Goal: Information Seeking & Learning: Learn about a topic

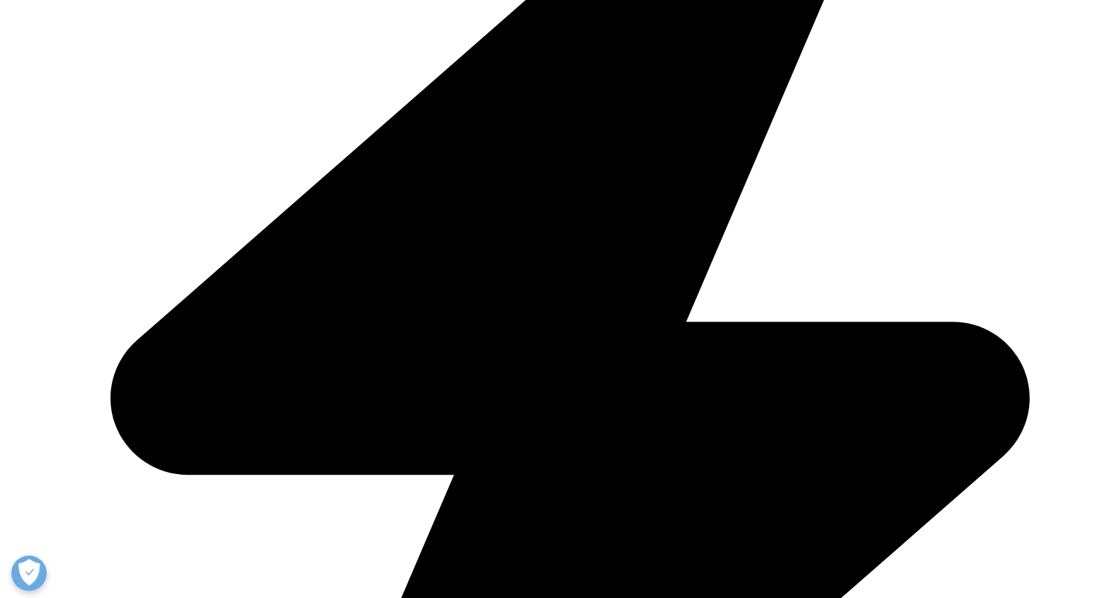
scroll to position [588, 0]
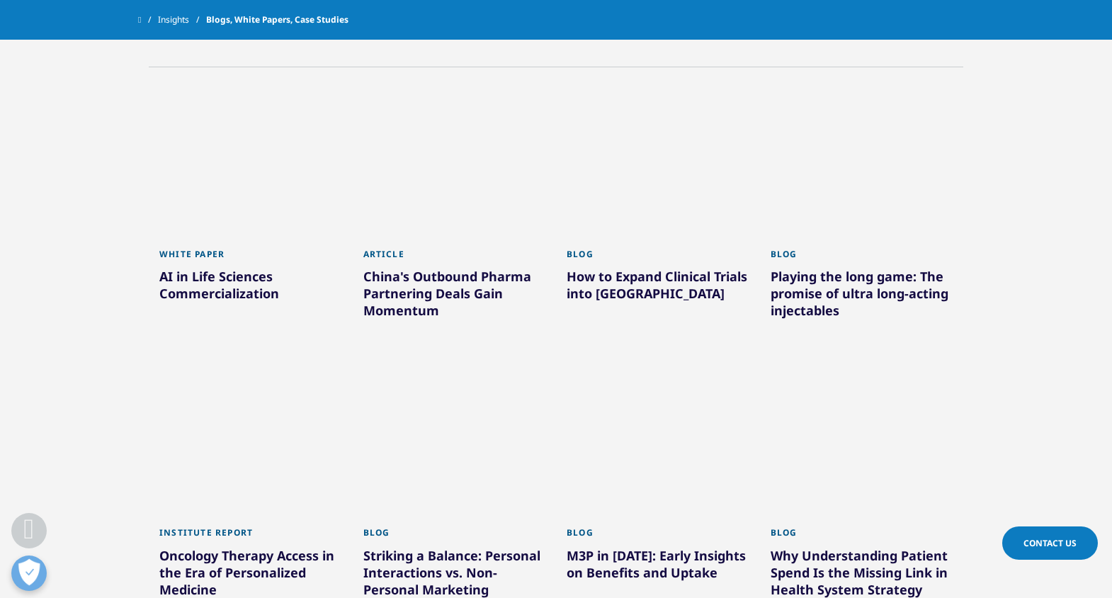
click at [654, 284] on div "How to Expand Clinical Trials into New Countries" at bounding box center [658, 288] width 183 height 40
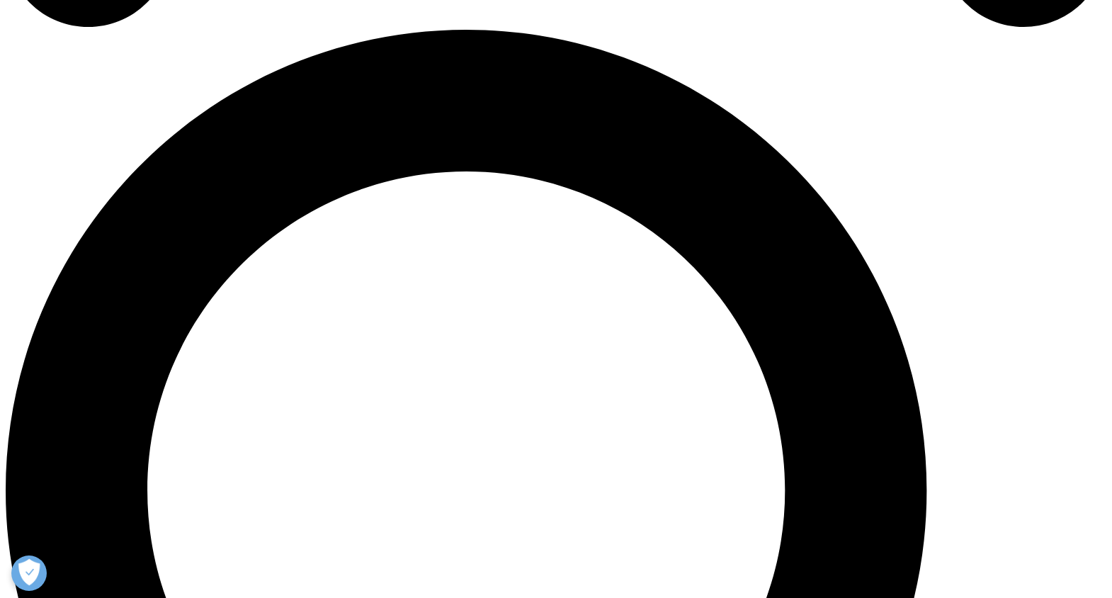
scroll to position [1096, 0]
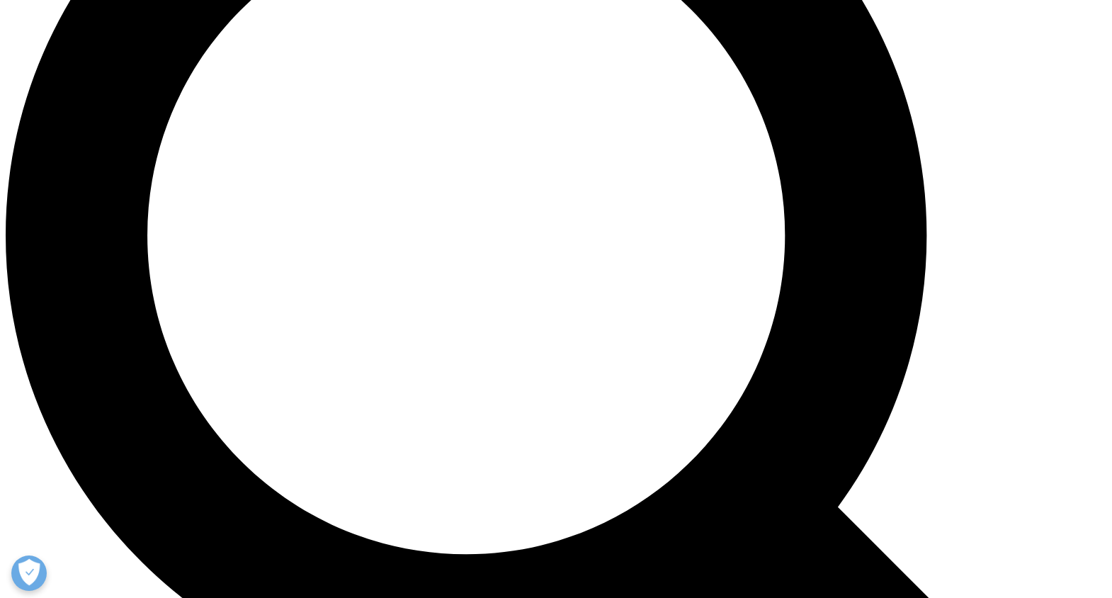
scroll to position [1392, 0]
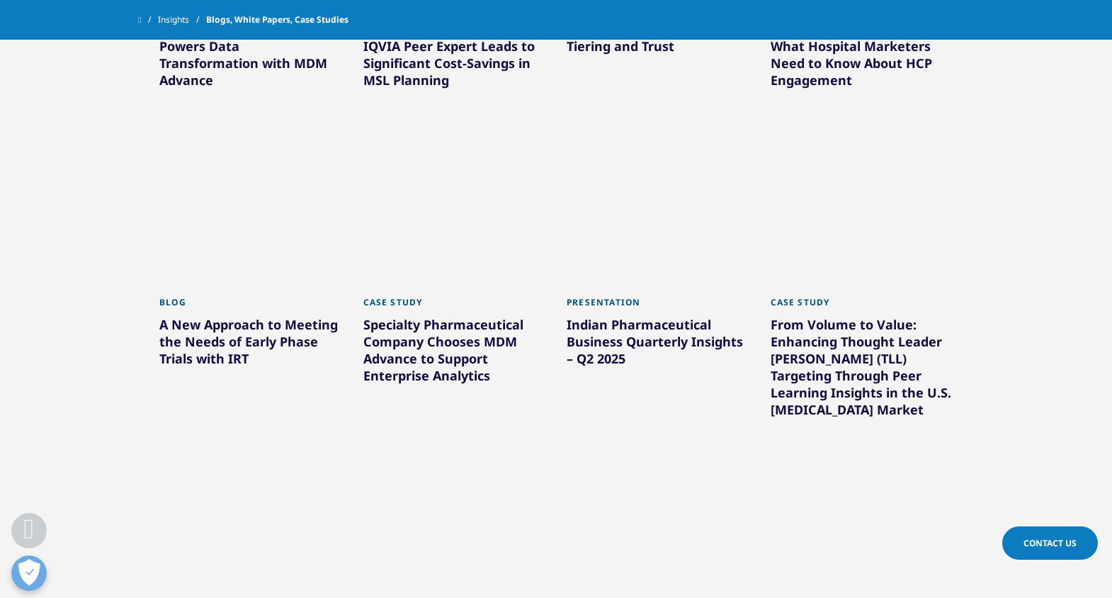
click at [275, 343] on div "A New Approach to Meeting the Needs of Early Phase Trials with IRT" at bounding box center [250, 344] width 183 height 57
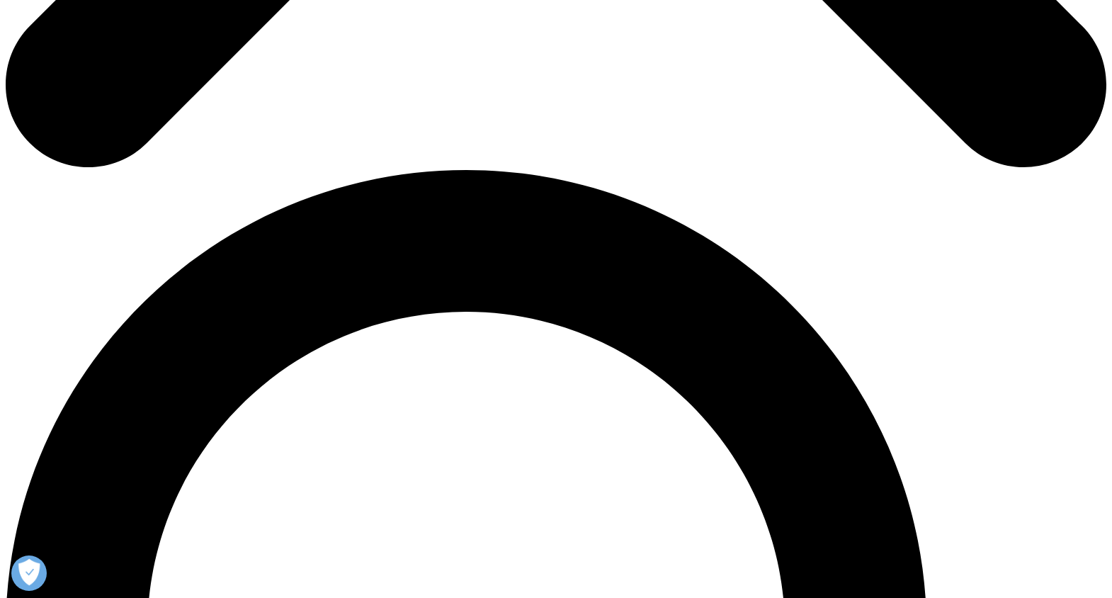
scroll to position [980, 0]
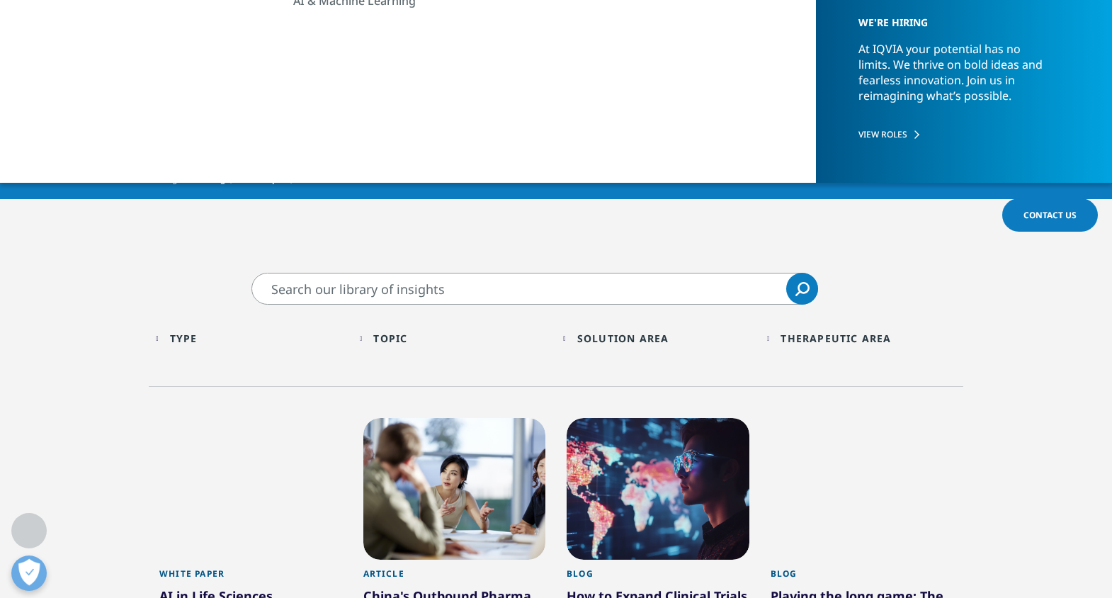
click at [401, 336] on div "Topic" at bounding box center [390, 337] width 34 height 13
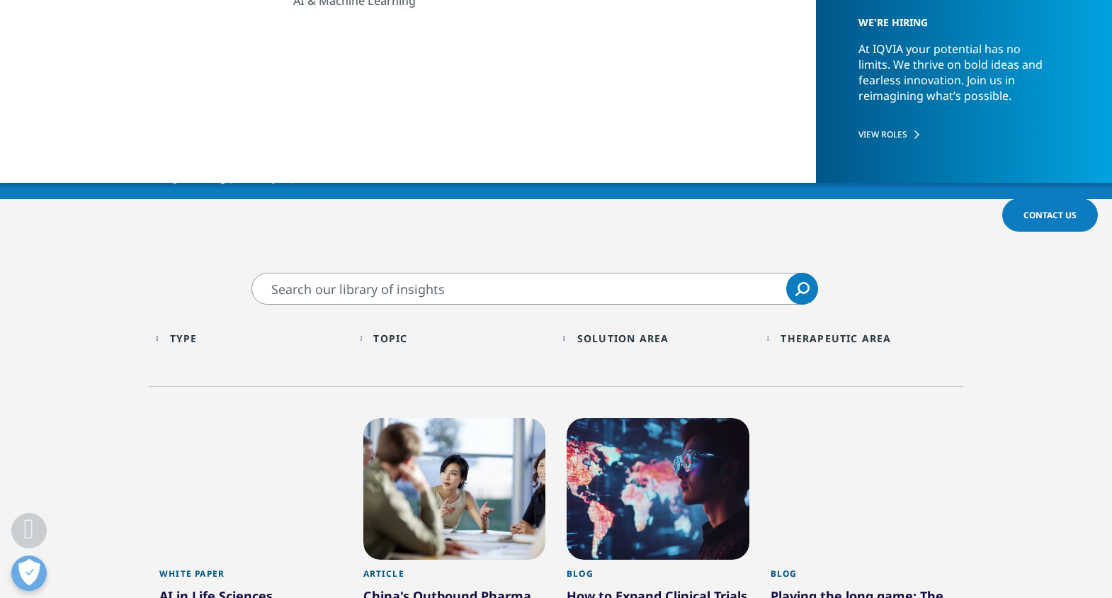
click at [620, 342] on div "Solution Area" at bounding box center [623, 337] width 92 height 13
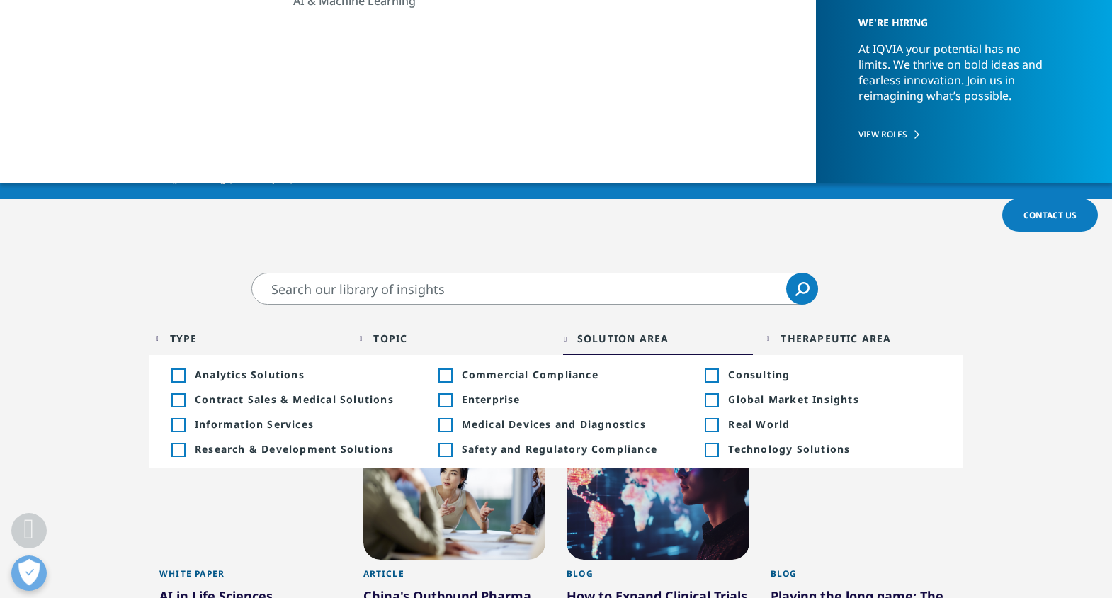
click at [744, 374] on span "Consulting" at bounding box center [834, 374] width 212 height 13
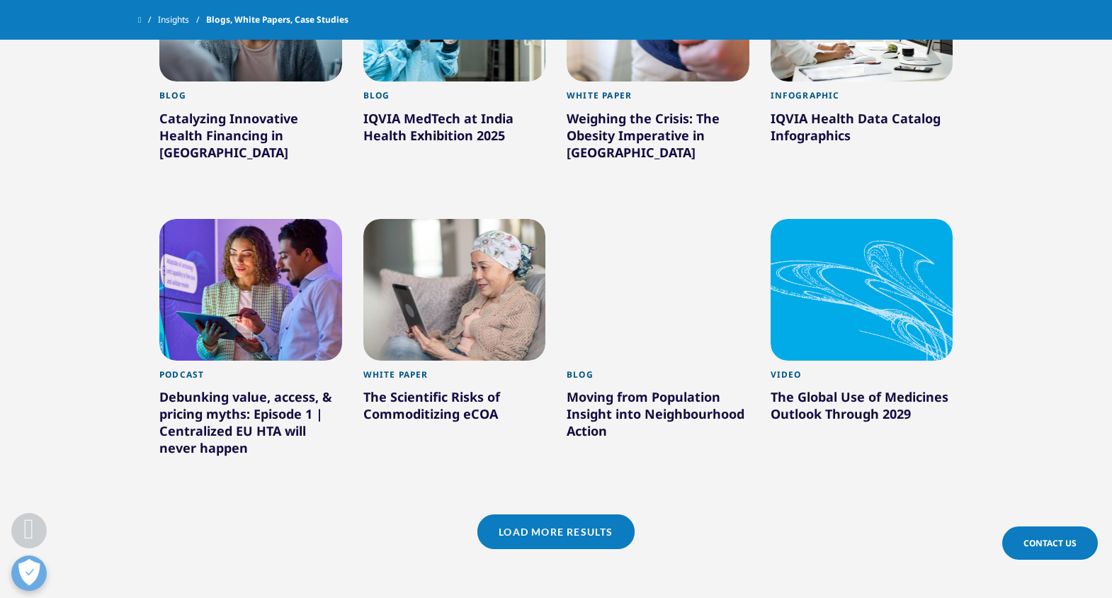
scroll to position [1103, 0]
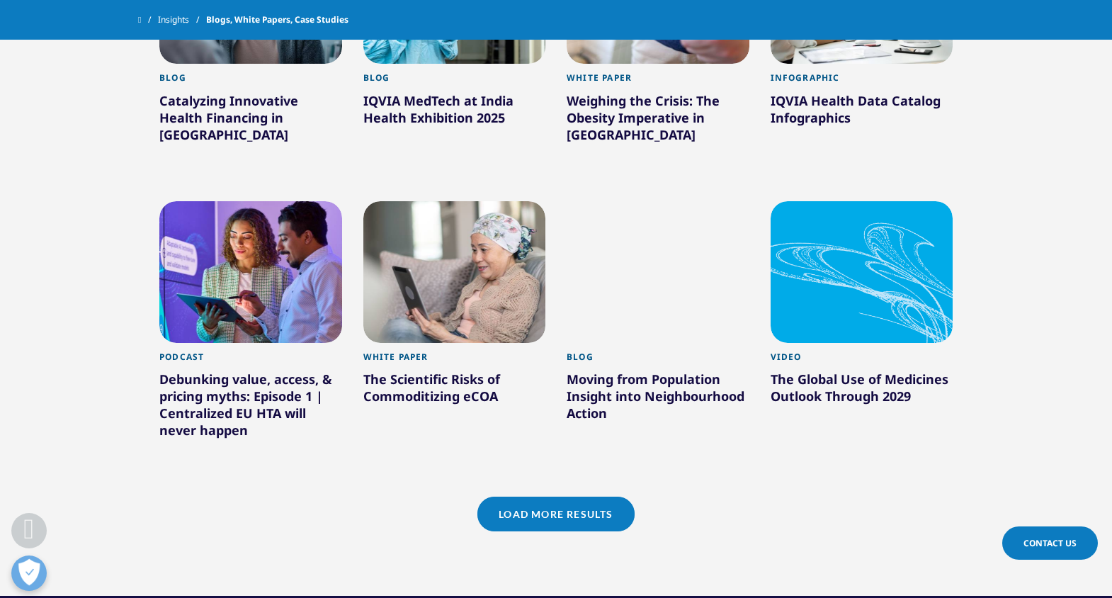
click at [813, 101] on div "IQVIA Health Data Catalog Infographics" at bounding box center [862, 112] width 183 height 40
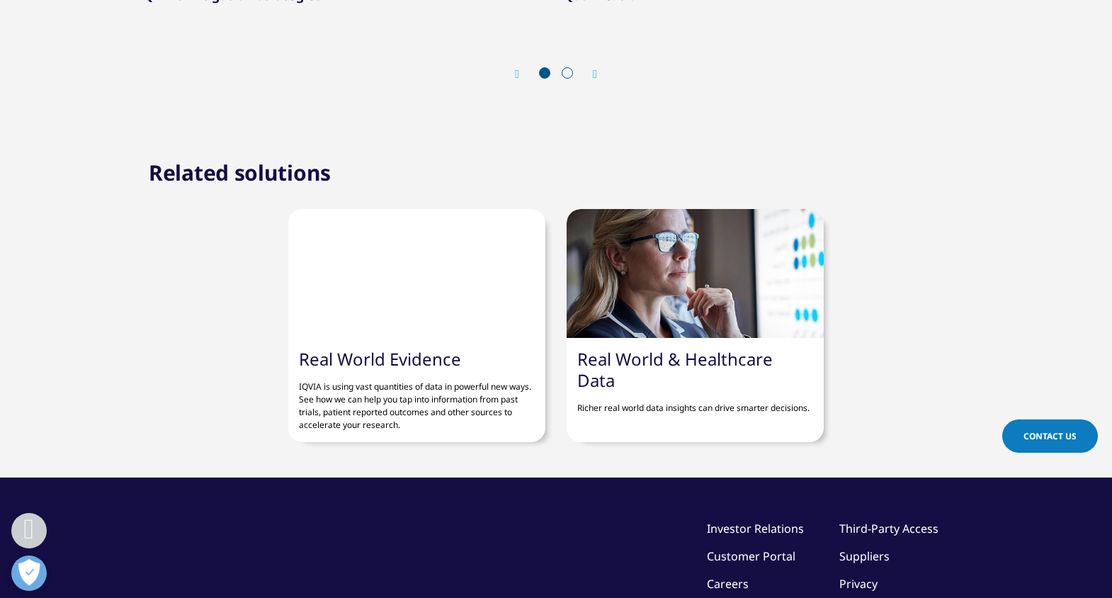
scroll to position [1768, 0]
